Goal: Information Seeking & Learning: Check status

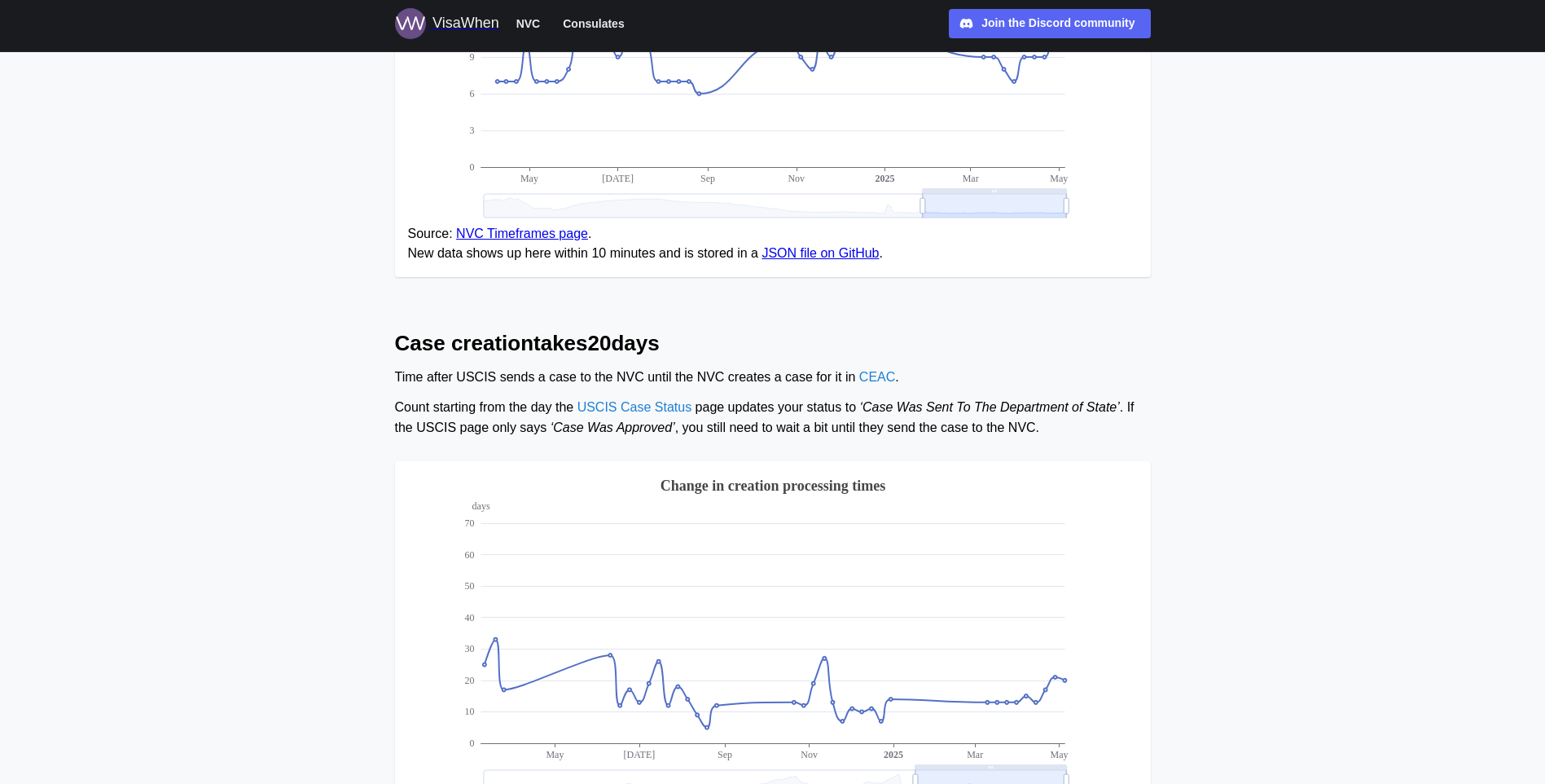
scroll to position [489, 0]
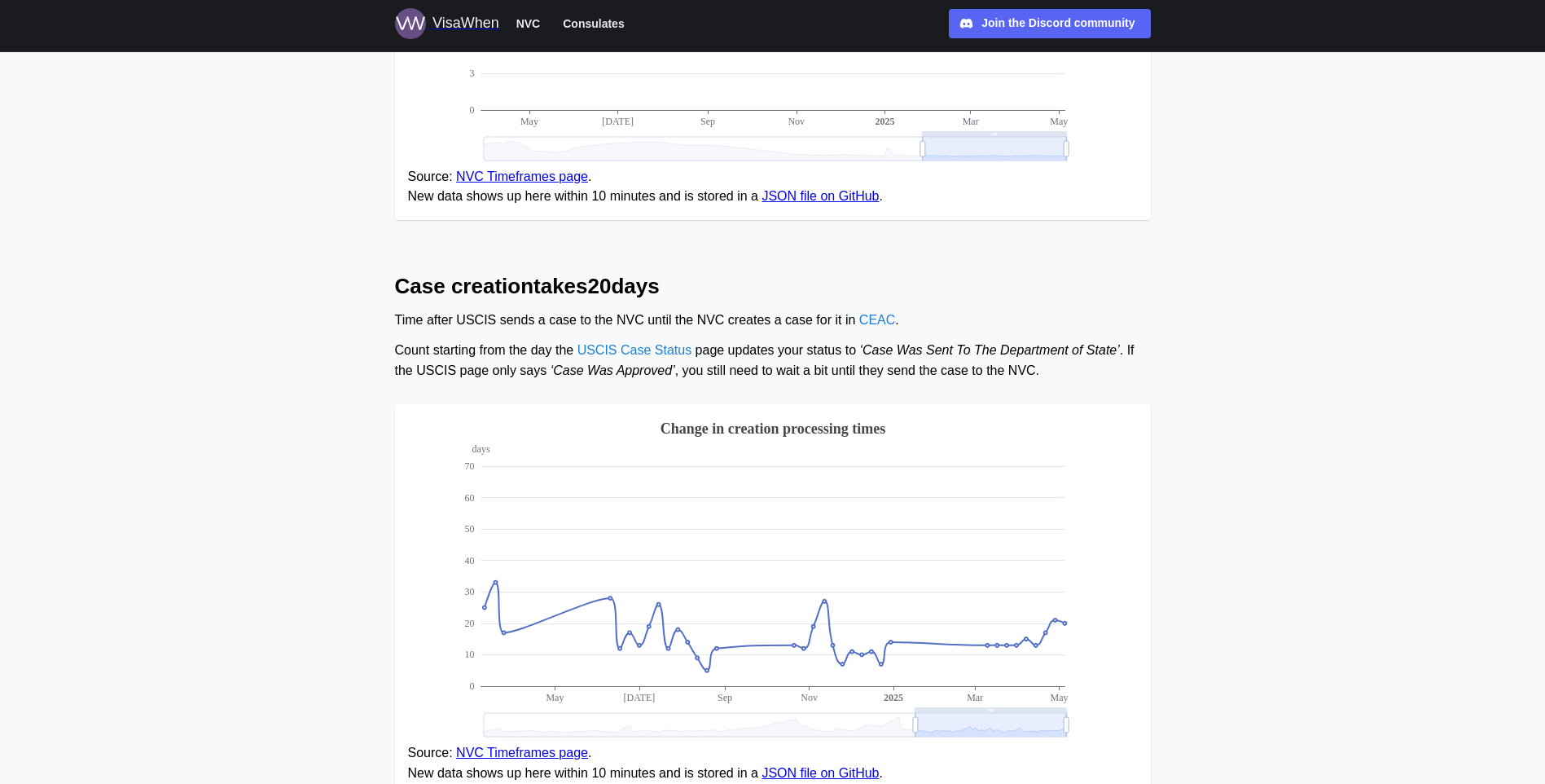
click at [297, 304] on main "NVC wait times Last updated [DATE] , next update expected [DATE] (EST). Here’s …" at bounding box center [772, 481] width 1545 height 1940
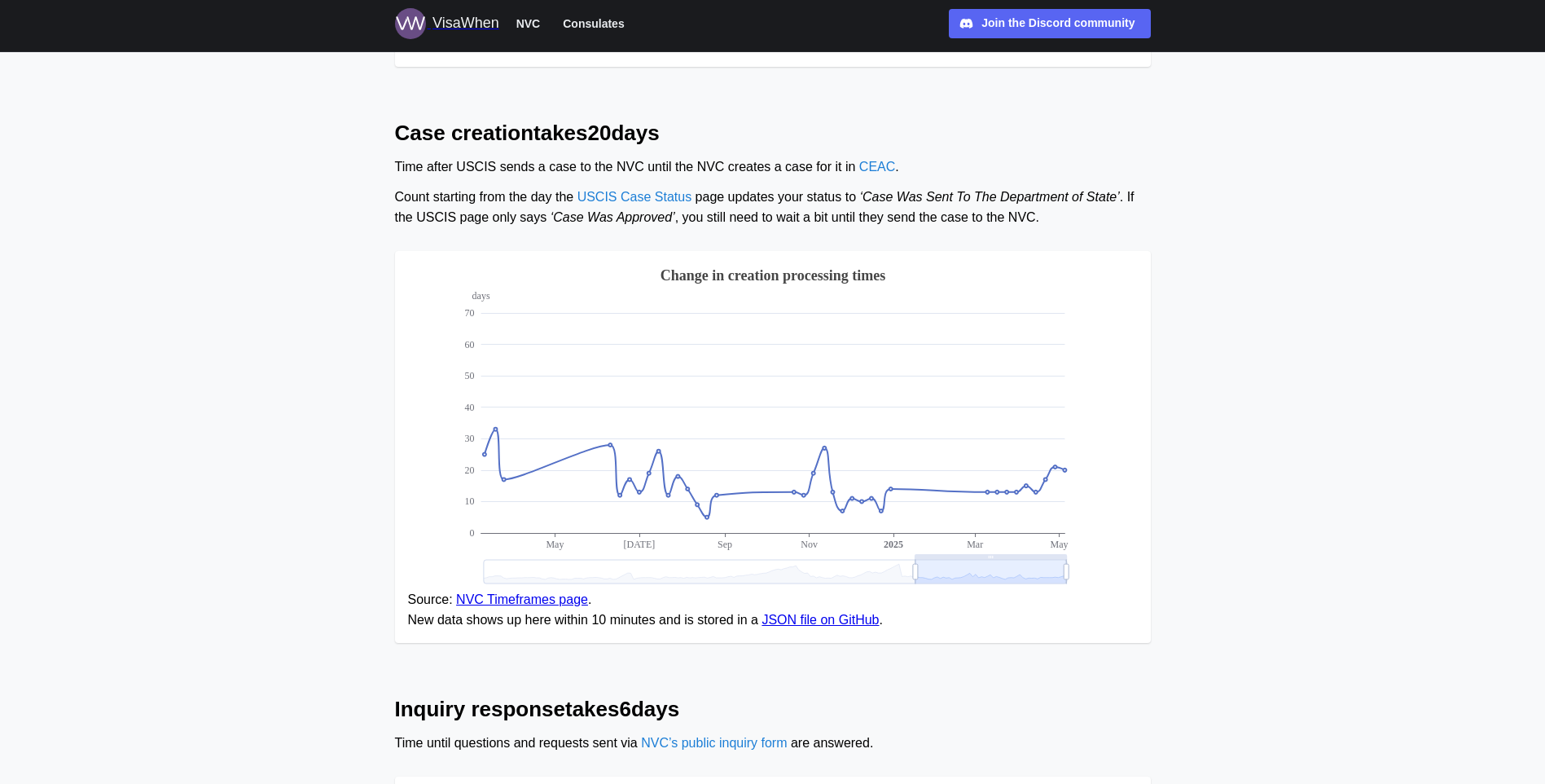
scroll to position [667, 0]
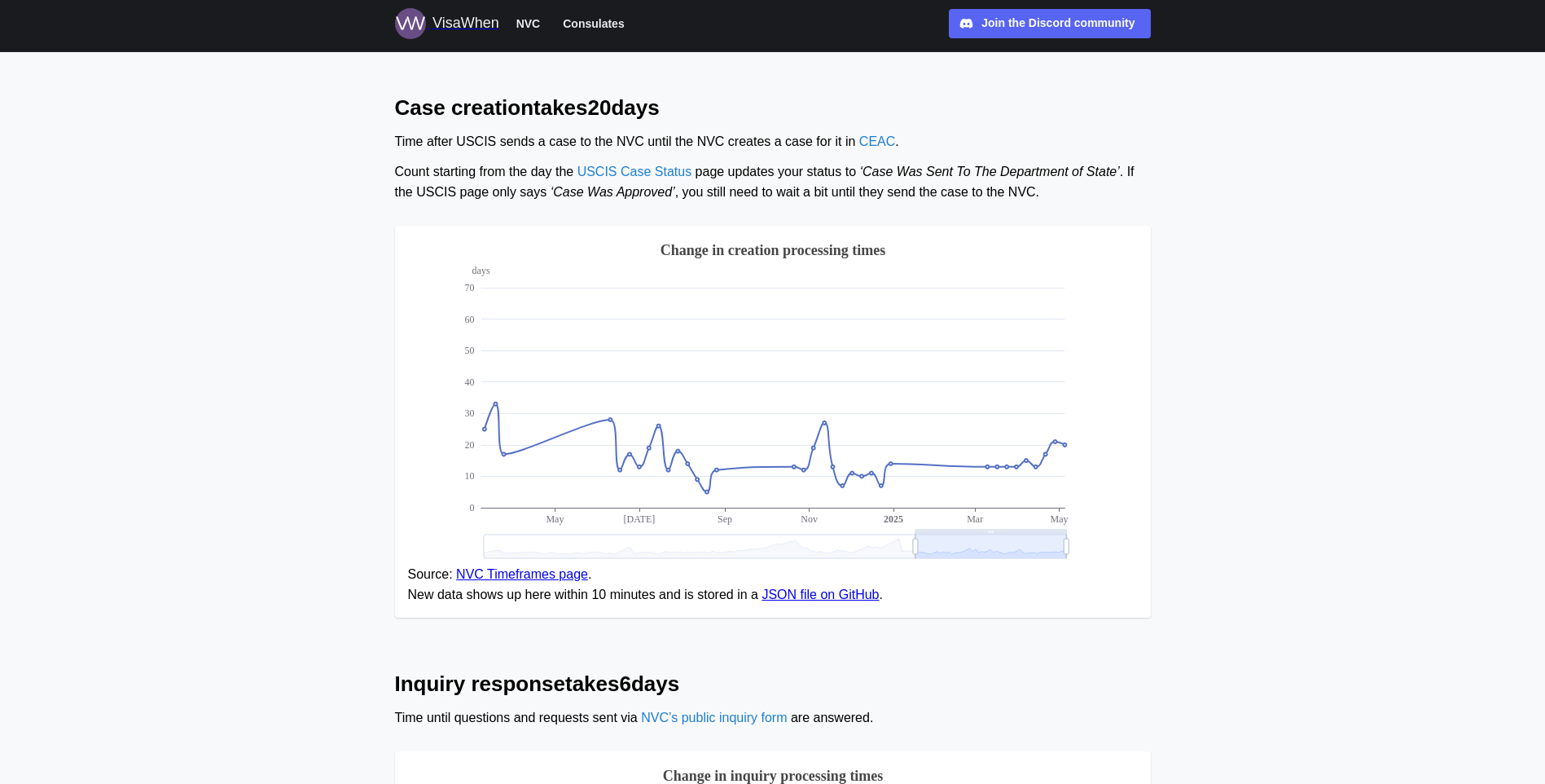
click at [304, 307] on main "NVC wait times Last updated [DATE] , next update expected [DATE] (EST). Here’s …" at bounding box center [772, 303] width 1545 height 1940
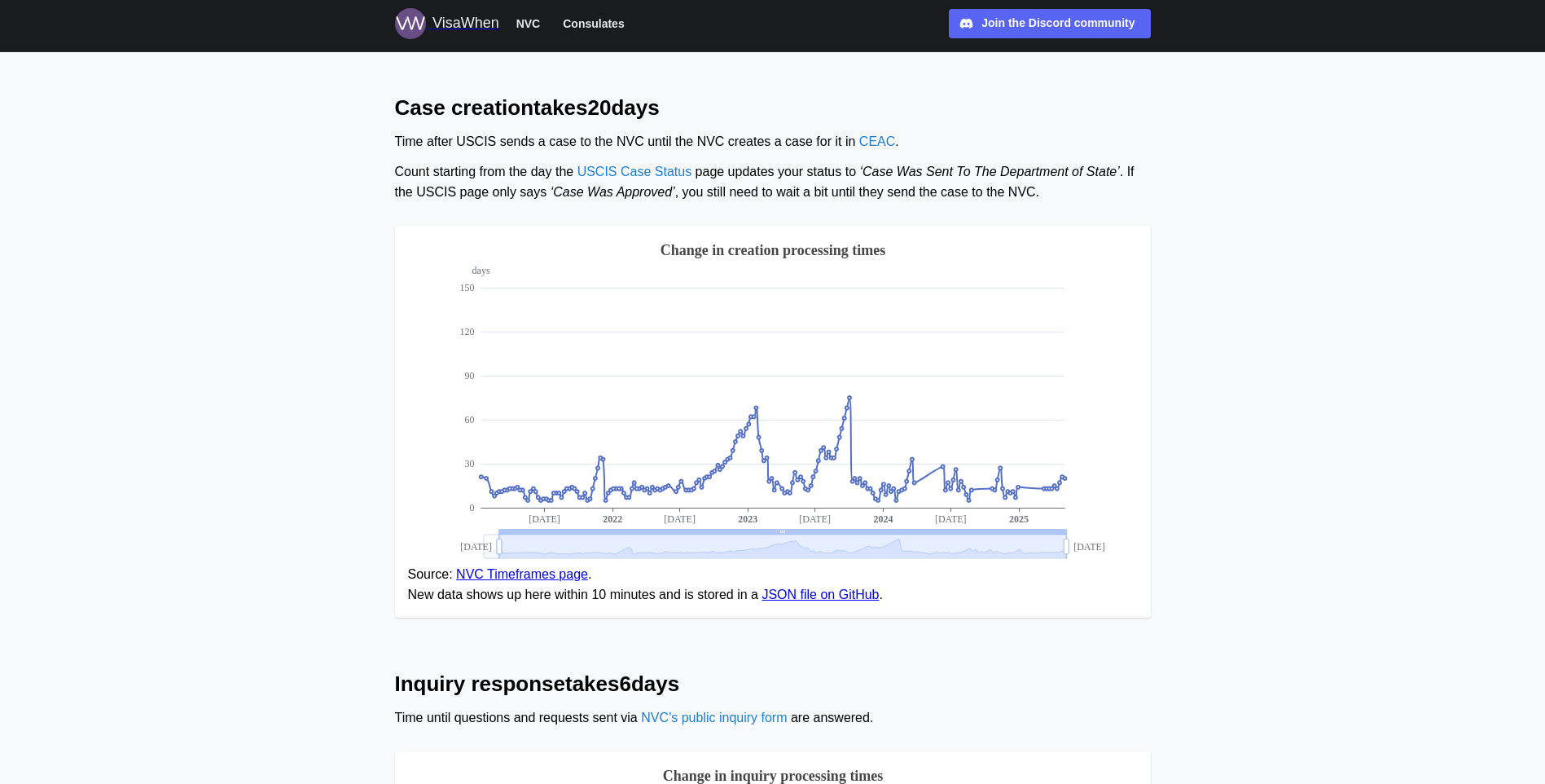
drag, startPoint x: 916, startPoint y: 548, endPoint x: 500, endPoint y: 544, distance: 416.0
click at [324, 343] on main "NVC wait times Last updated [DATE] , next update expected [DATE] (EST). Here’s …" at bounding box center [772, 303] width 1545 height 1940
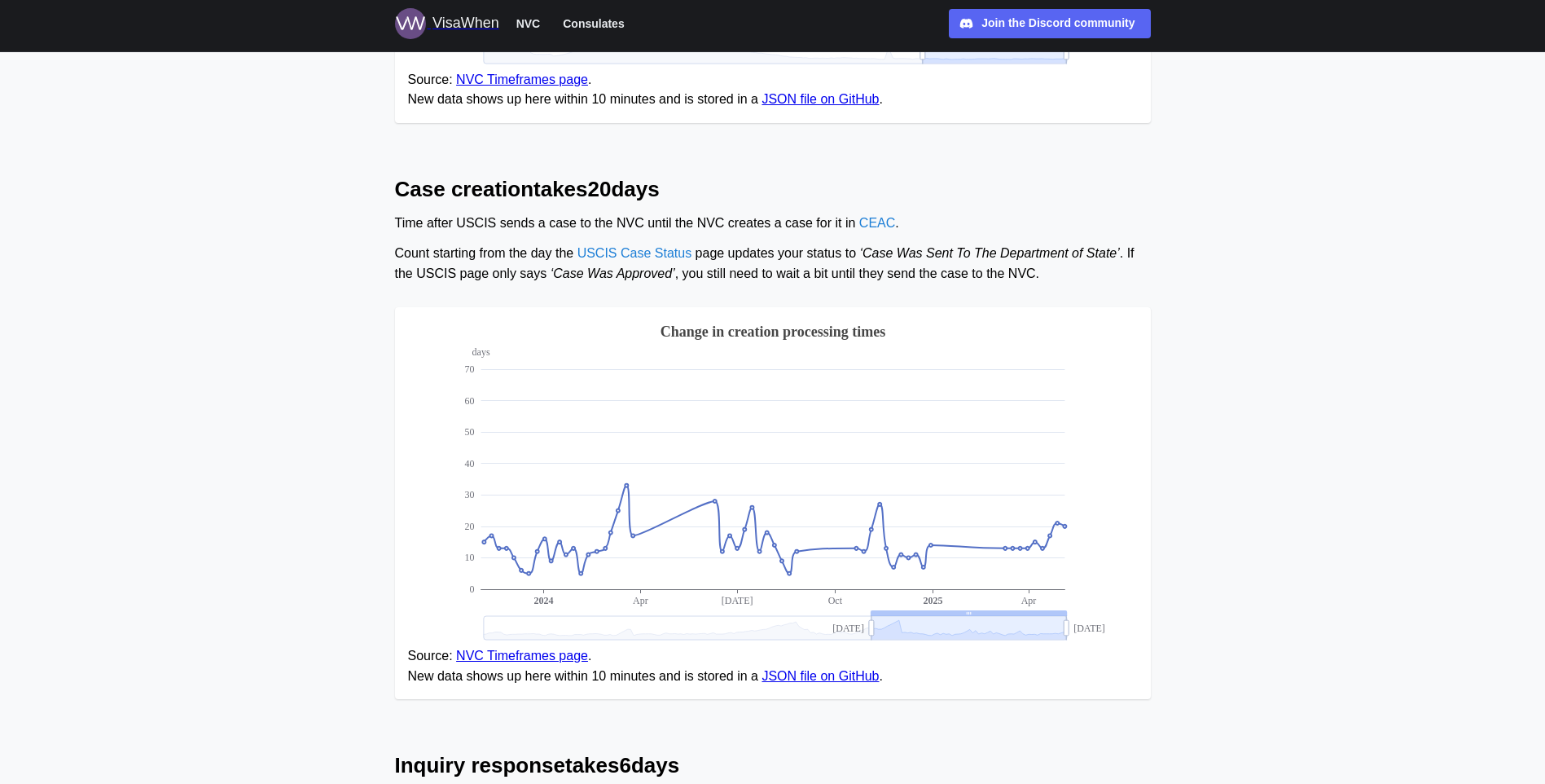
drag, startPoint x: 500, startPoint y: 628, endPoint x: 884, endPoint y: 652, distance: 384.7
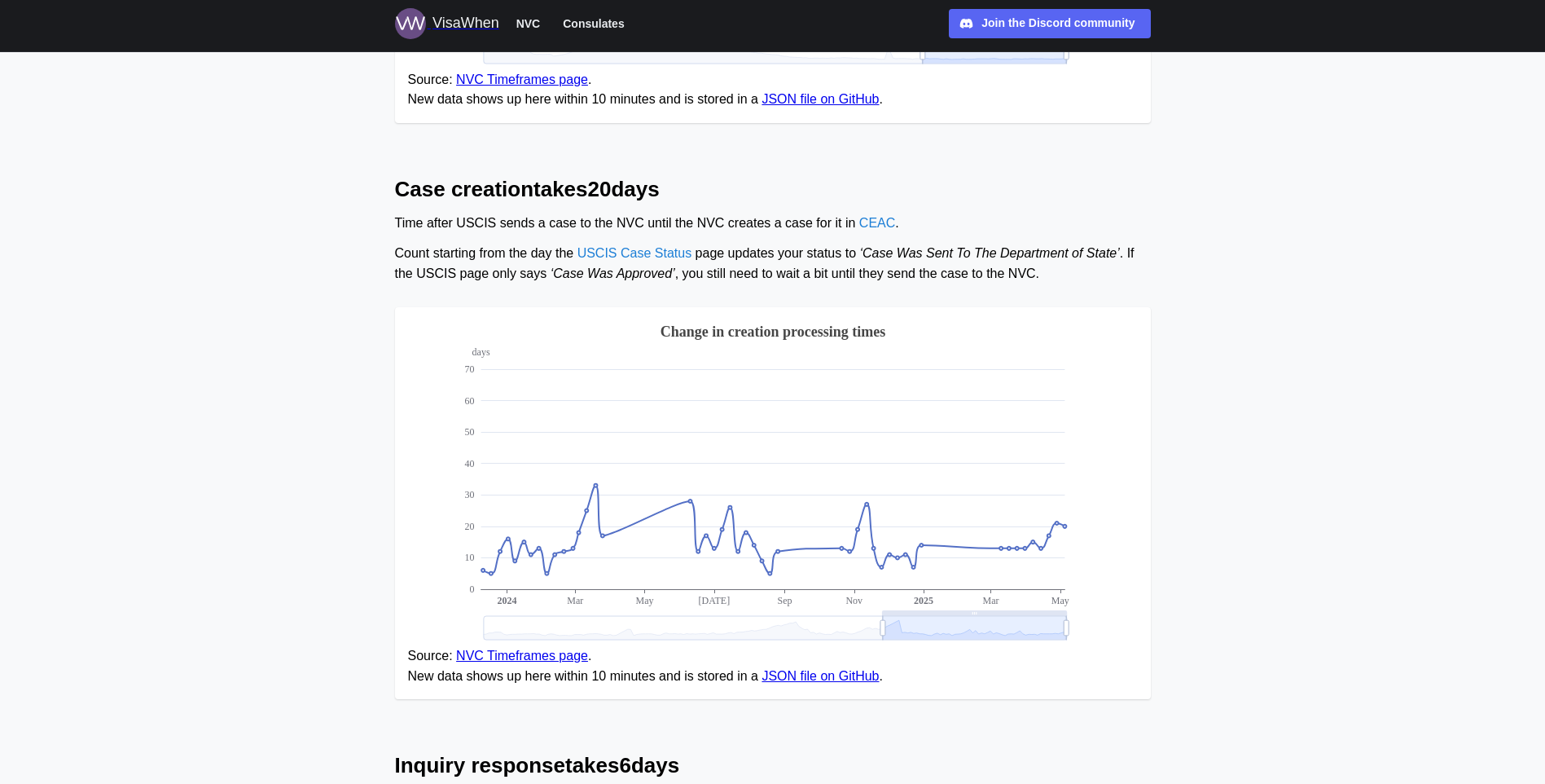
click at [306, 352] on main "NVC wait times Last updated [DATE] , next update expected [DATE] (EST). Here’s …" at bounding box center [772, 384] width 1545 height 1940
click at [311, 346] on main "NVC wait times Last updated [DATE] , next update expected [DATE] (EST). Here’s …" at bounding box center [772, 384] width 1545 height 1940
click at [358, 389] on main "NVC wait times Last updated [DATE] , next update expected [DATE] (EST). Here’s …" at bounding box center [772, 384] width 1545 height 1940
click at [290, 326] on main "NVC wait times Last updated [DATE] , next update expected [DATE] (EST). Here’s …" at bounding box center [772, 384] width 1545 height 1940
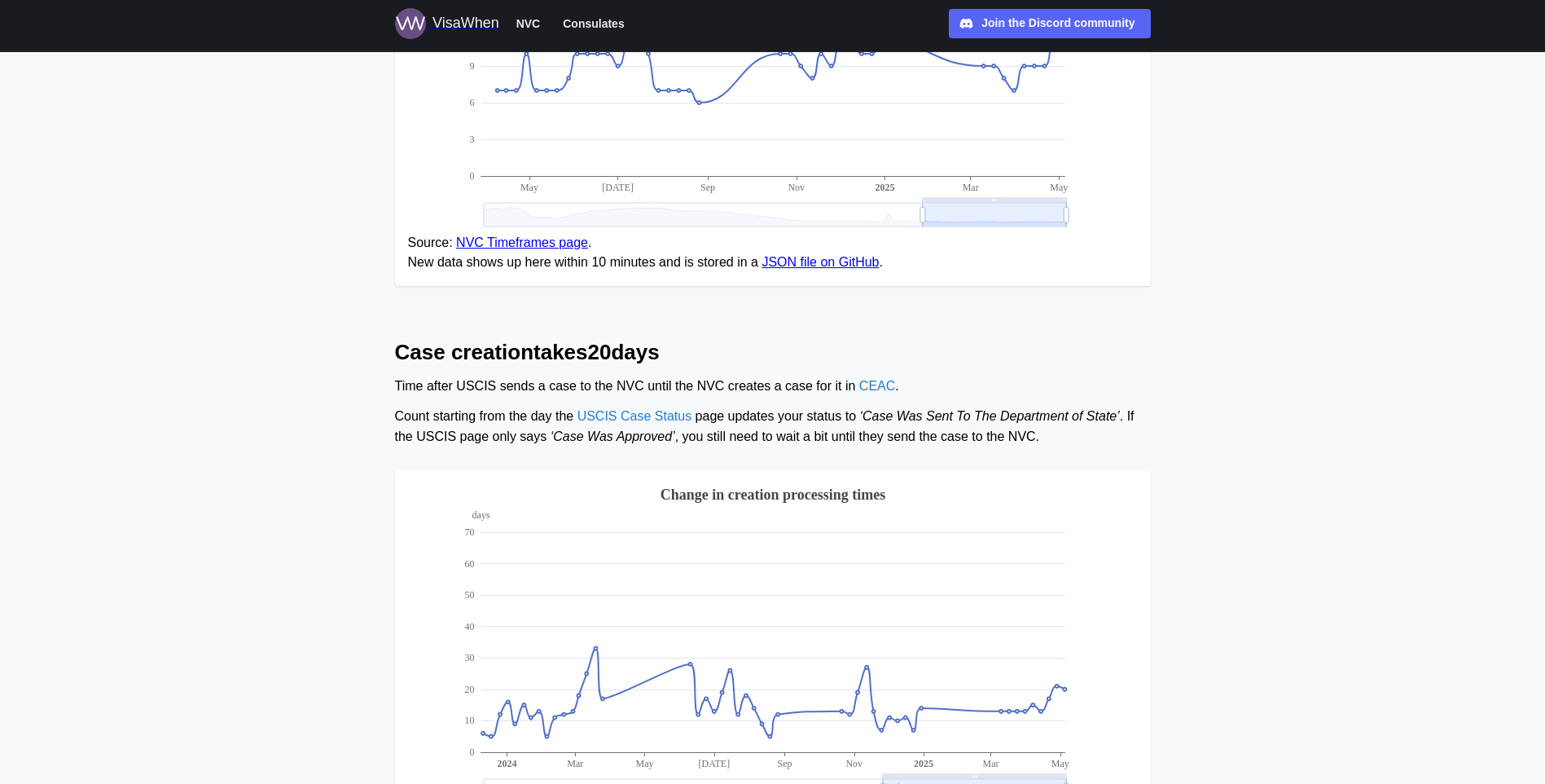
scroll to position [97, 0]
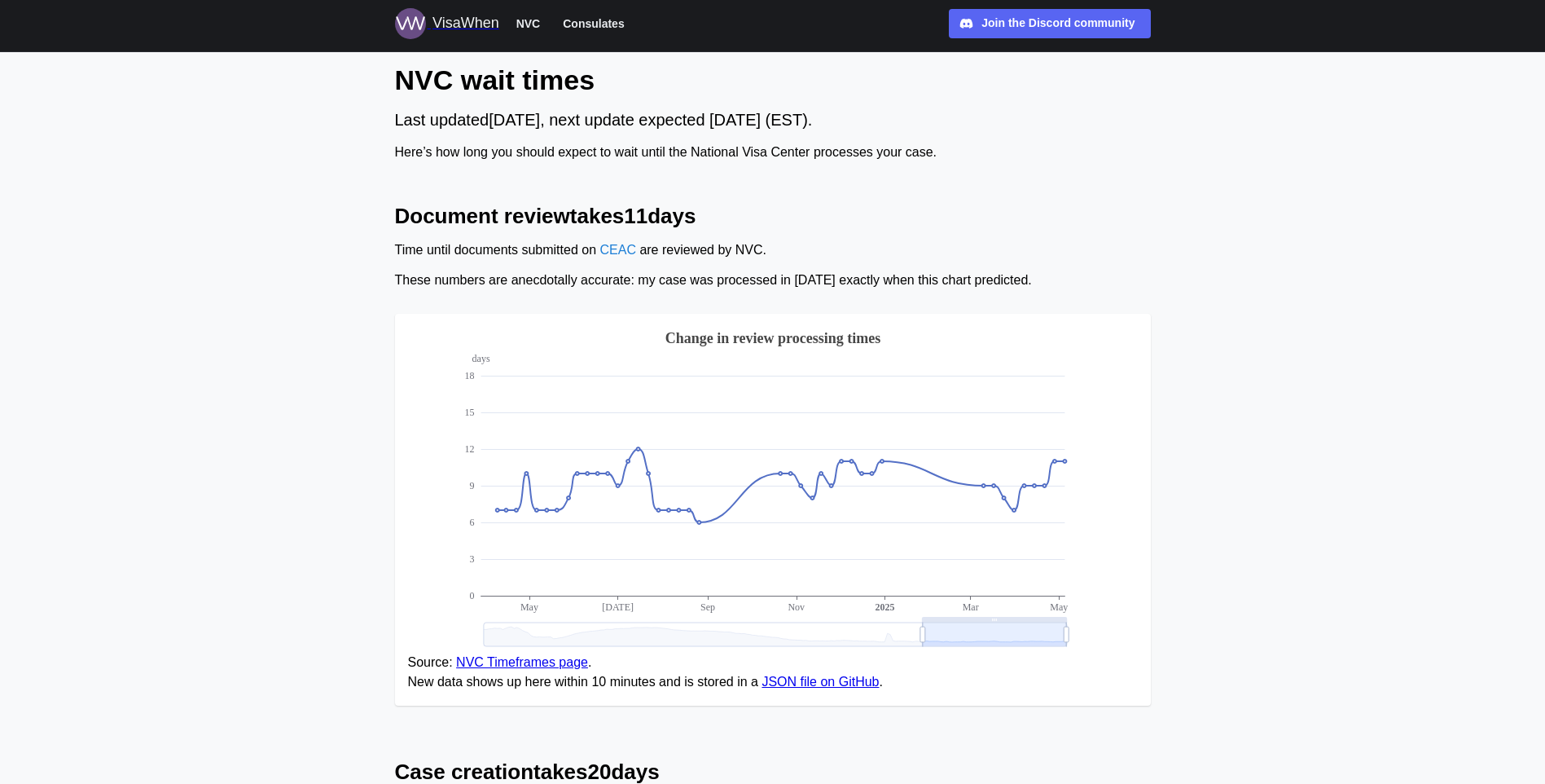
scroll to position [0, 0]
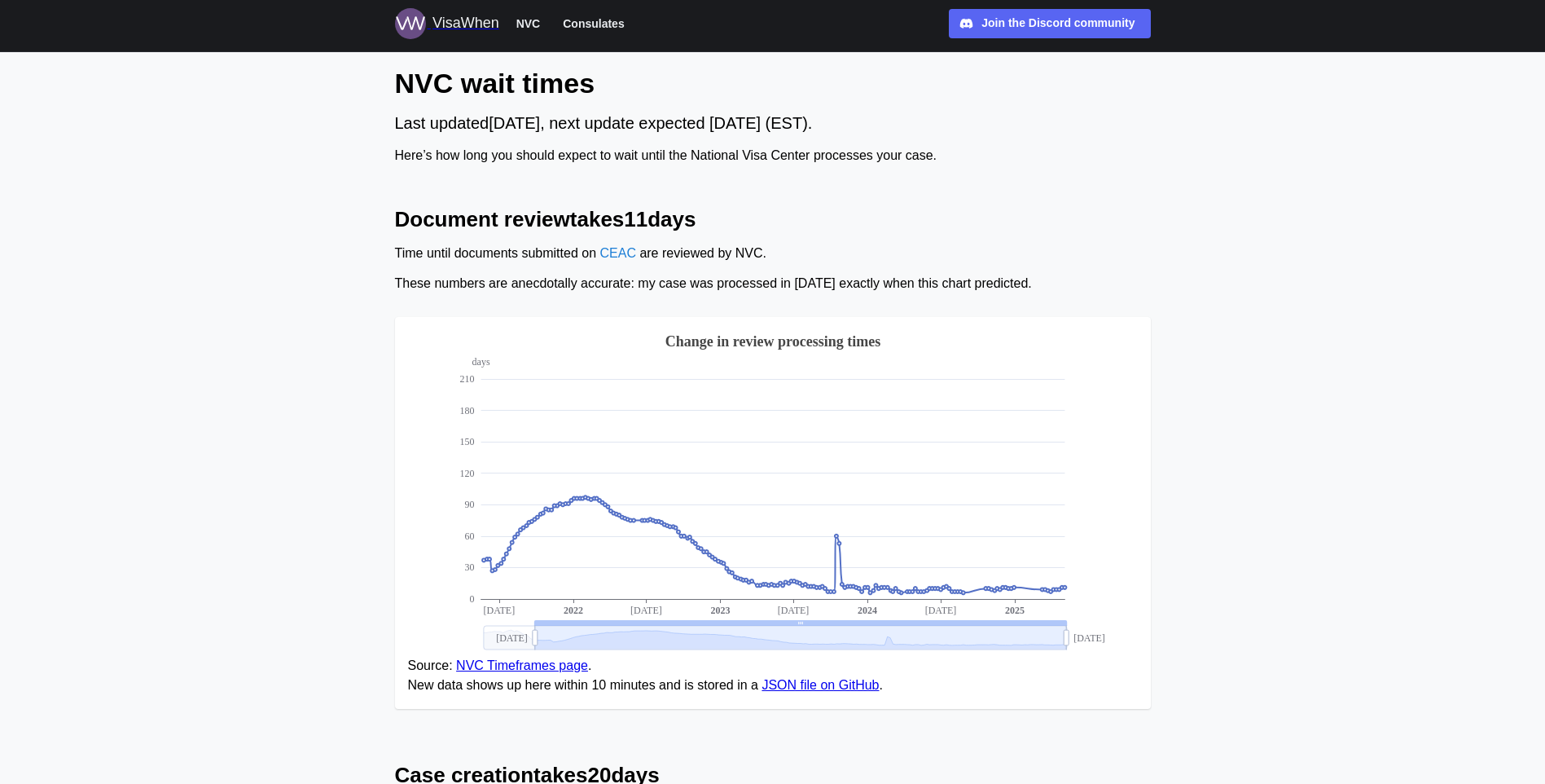
drag, startPoint x: 923, startPoint y: 633, endPoint x: 514, endPoint y: 638, distance: 409.0
